Goal: Task Accomplishment & Management: Use online tool/utility

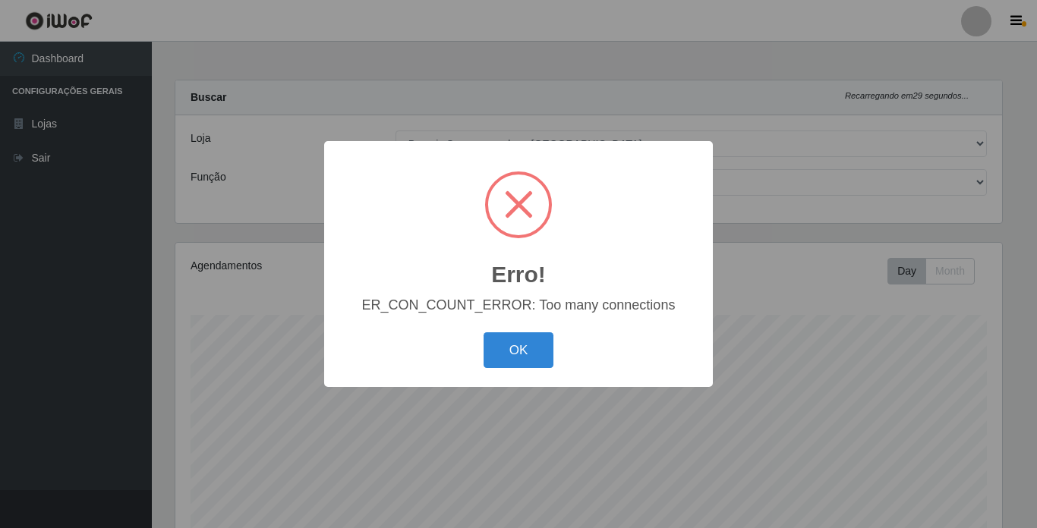
select select "250"
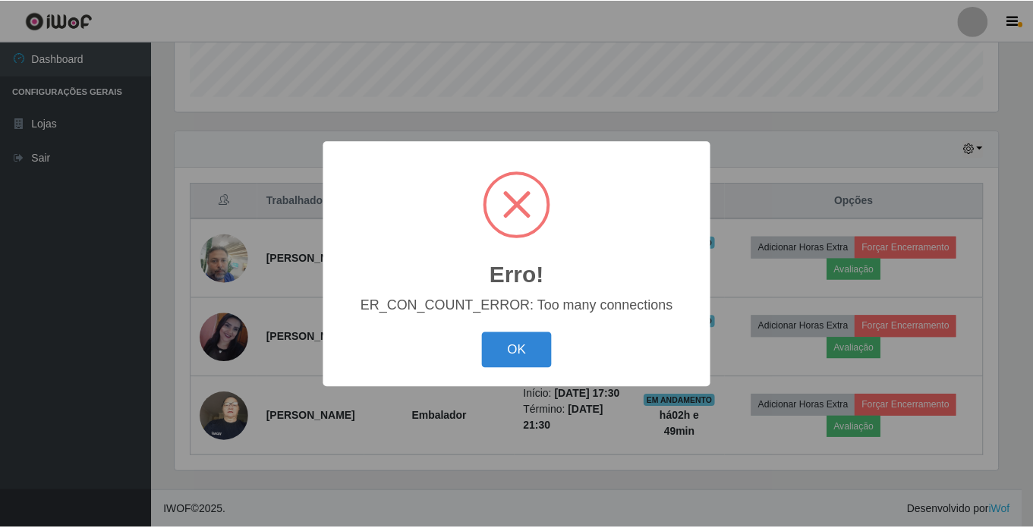
scroll to position [315, 827]
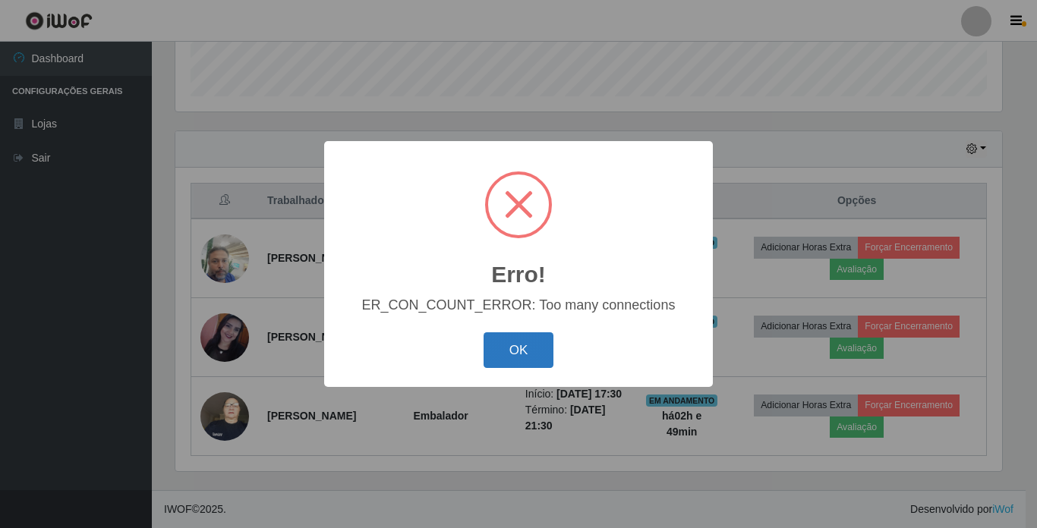
click at [528, 345] on button "OK" at bounding box center [518, 350] width 71 height 36
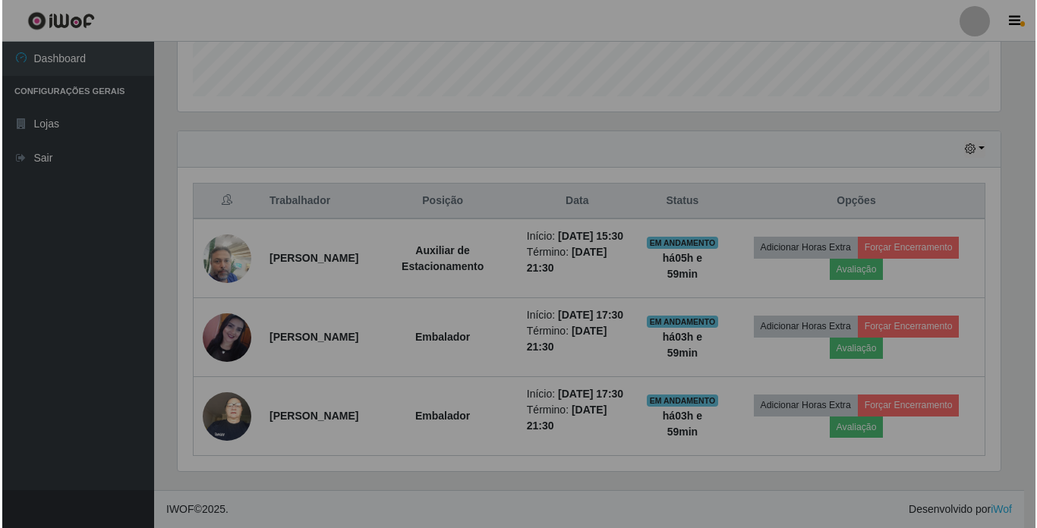
scroll to position [315, 834]
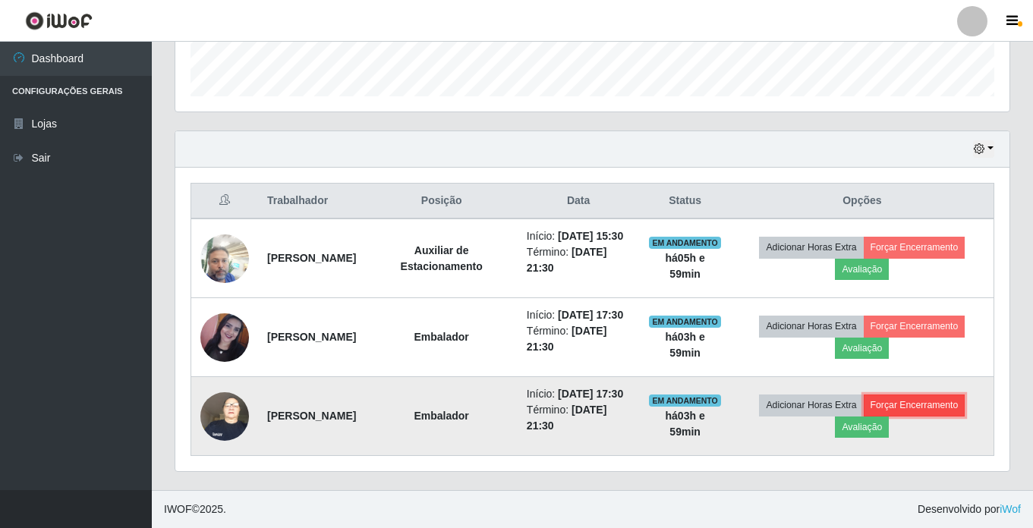
click at [950, 414] on button "Forçar Encerramento" at bounding box center [915, 405] width 102 height 21
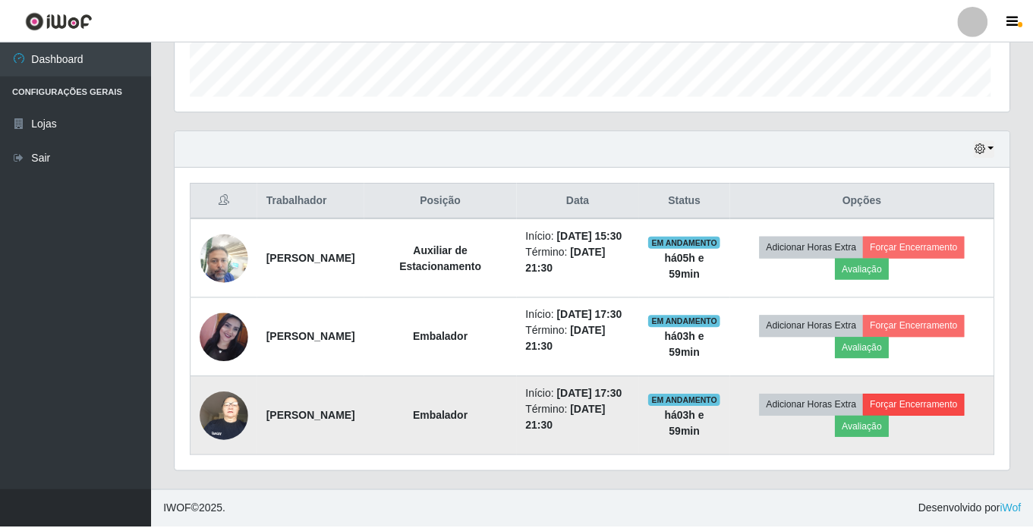
scroll to position [315, 827]
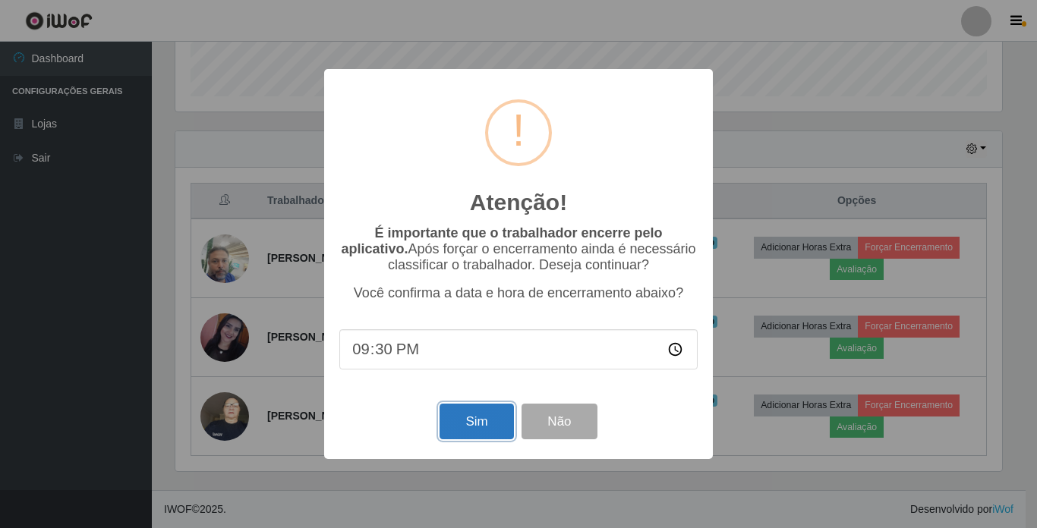
click at [481, 420] on button "Sim" at bounding box center [476, 422] width 74 height 36
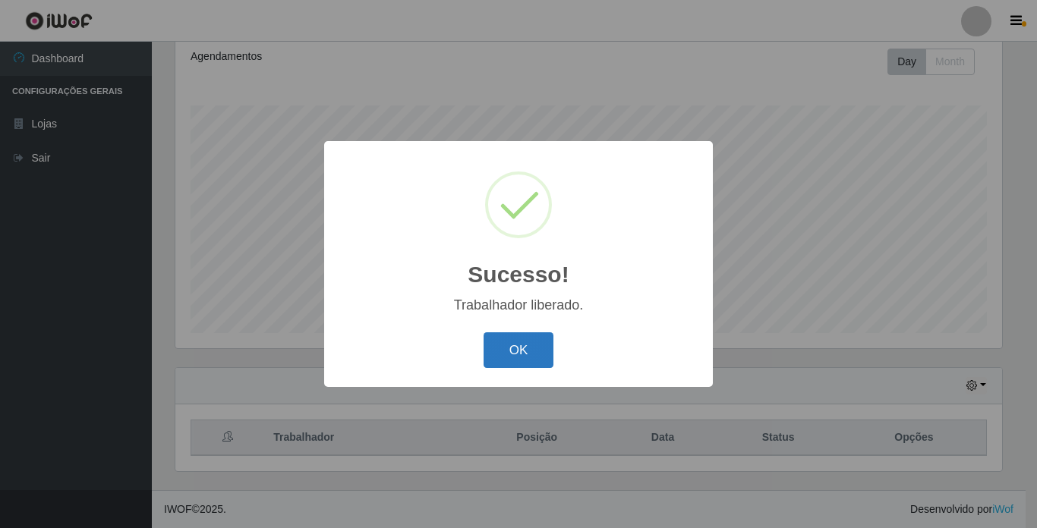
click at [512, 351] on button "OK" at bounding box center [518, 350] width 71 height 36
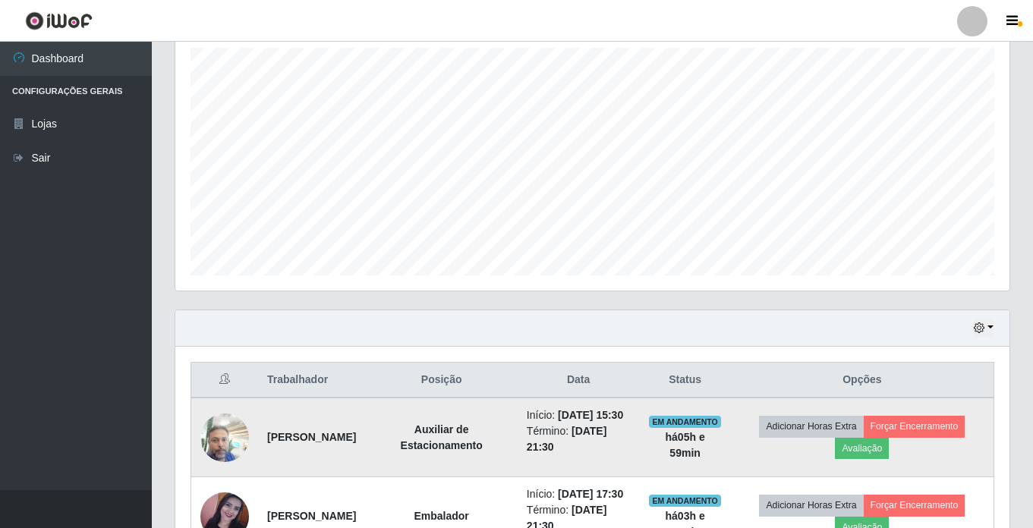
scroll to position [399, 0]
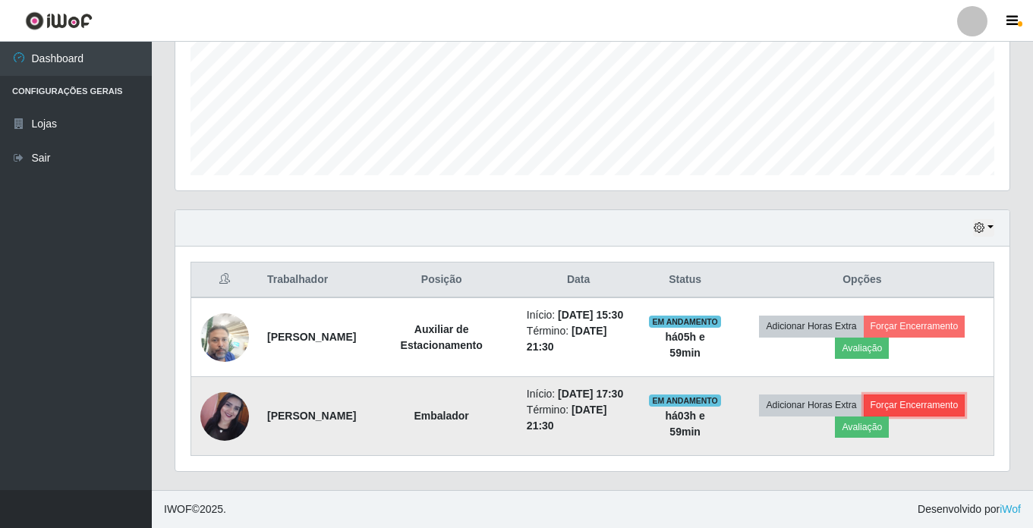
click at [912, 398] on button "Forçar Encerramento" at bounding box center [915, 405] width 102 height 21
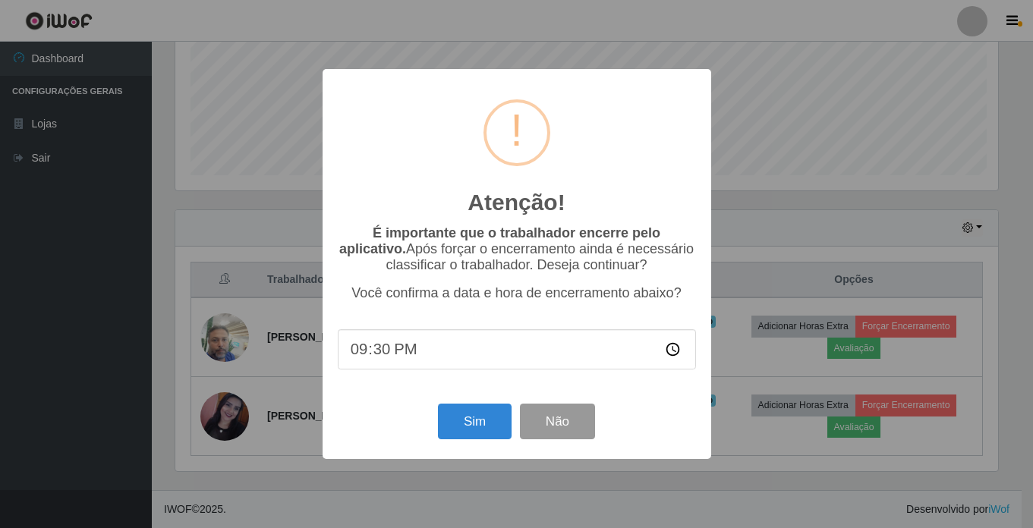
scroll to position [315, 827]
click at [460, 424] on button "Sim" at bounding box center [476, 422] width 74 height 36
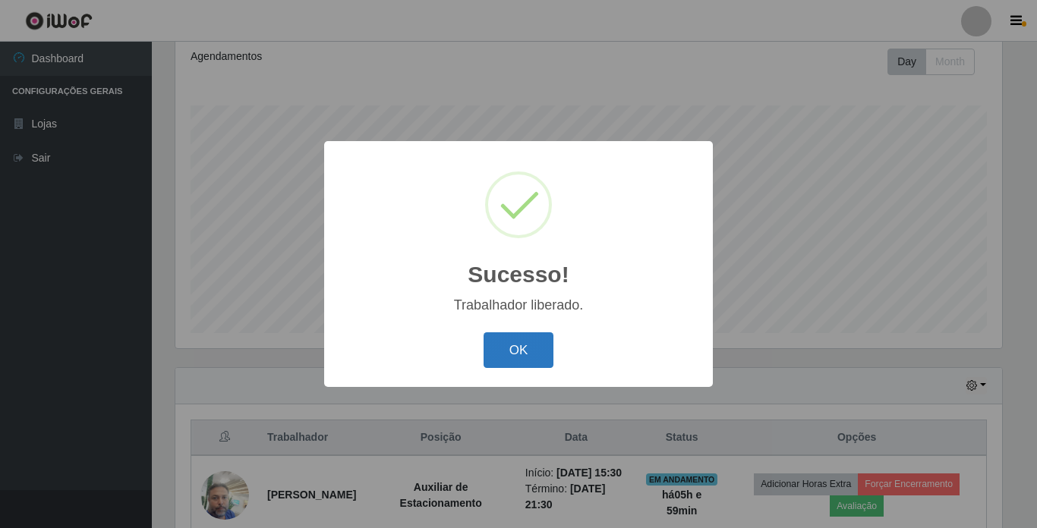
click at [504, 348] on button "OK" at bounding box center [518, 350] width 71 height 36
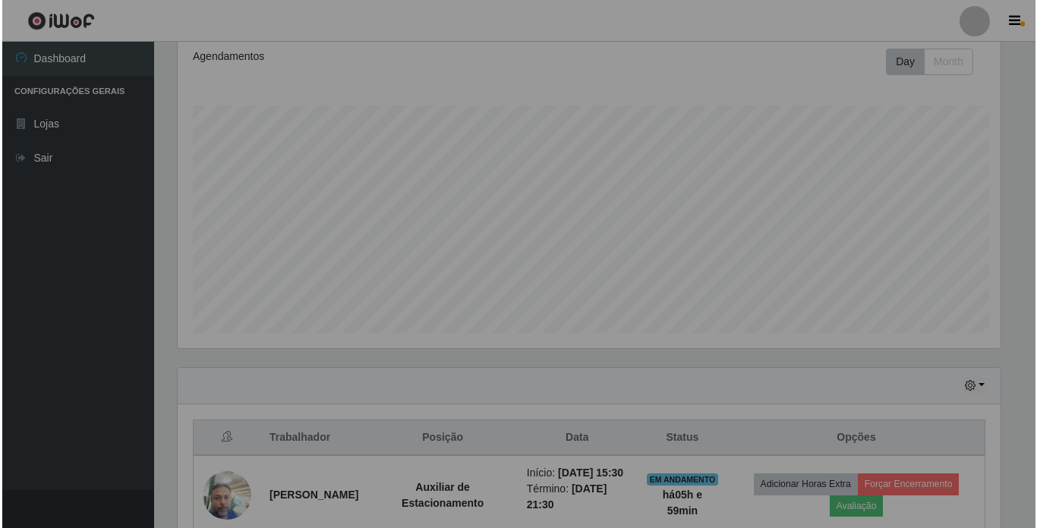
scroll to position [315, 834]
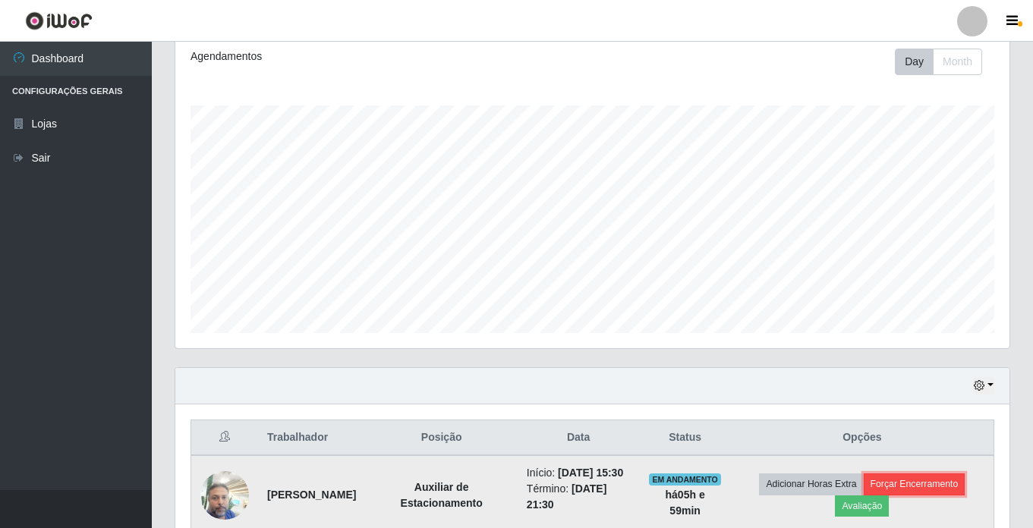
click at [940, 488] on button "Forçar Encerramento" at bounding box center [915, 484] width 102 height 21
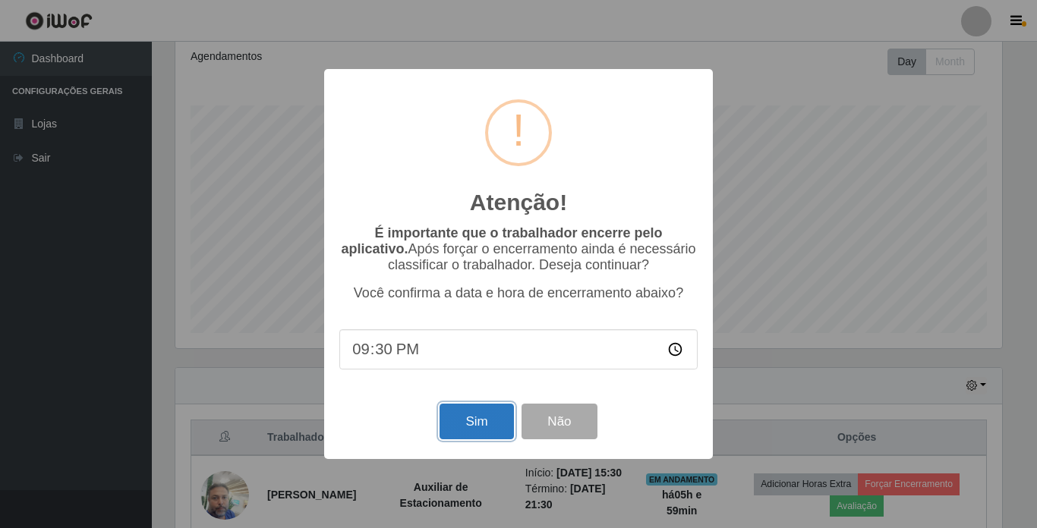
click at [483, 420] on button "Sim" at bounding box center [476, 422] width 74 height 36
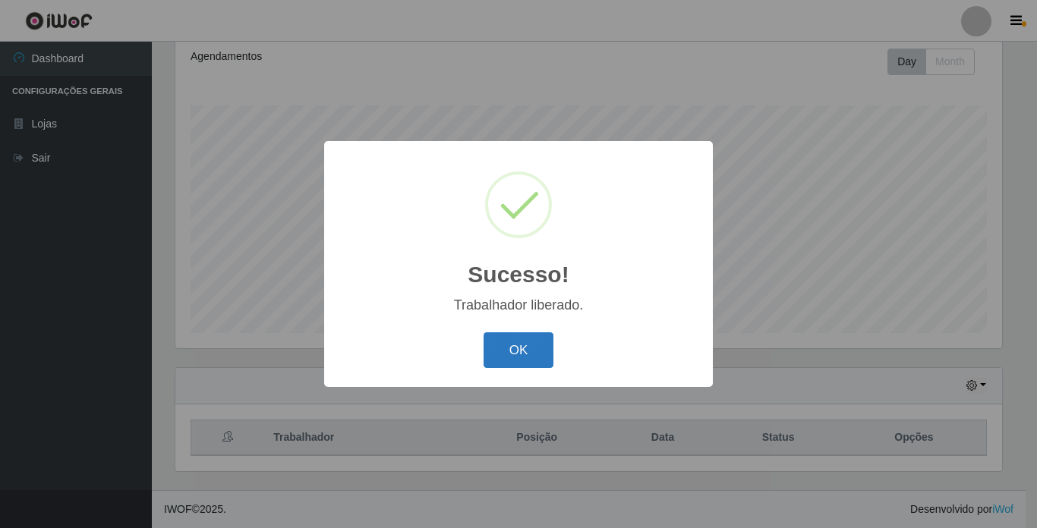
click at [497, 354] on button "OK" at bounding box center [518, 350] width 71 height 36
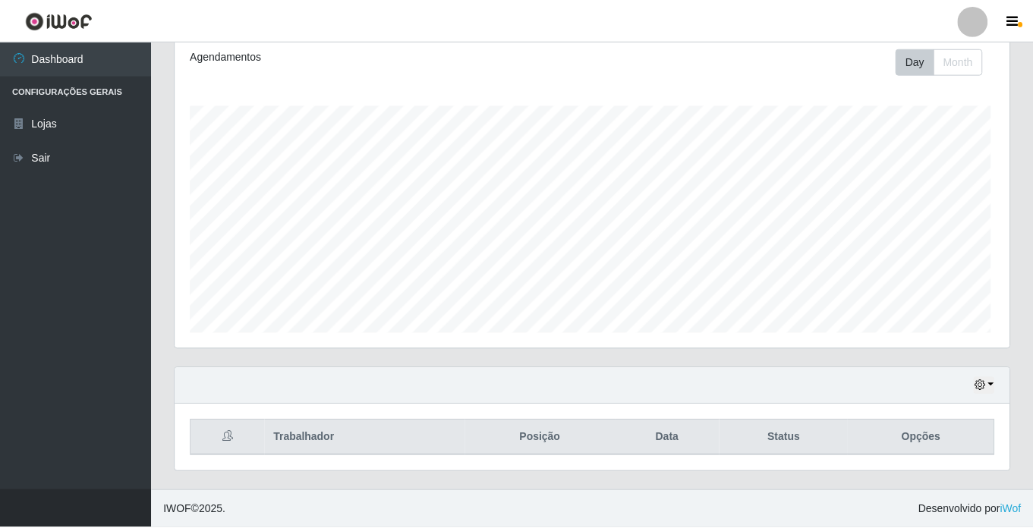
scroll to position [0, 0]
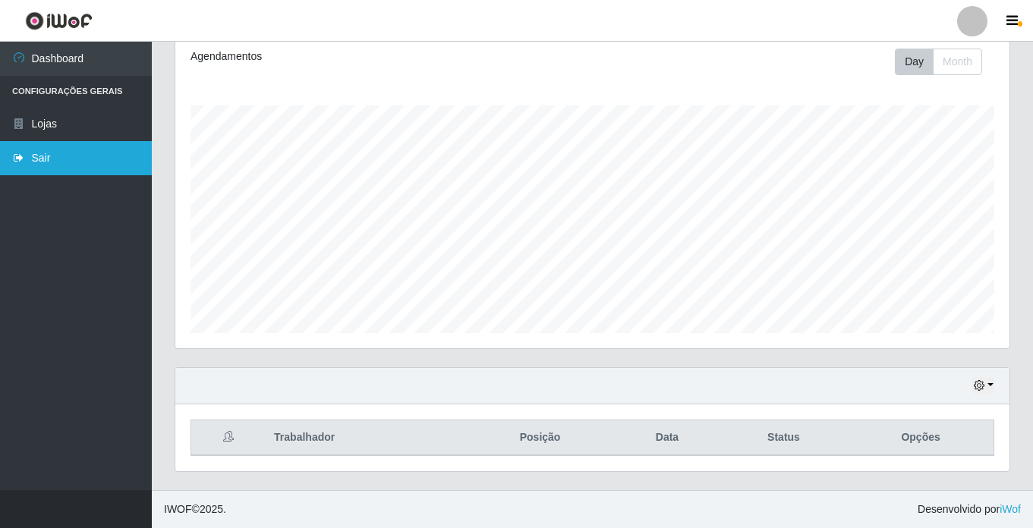
click at [98, 156] on link "Sair" at bounding box center [76, 158] width 152 height 34
